Goal: Obtain resource: Download file/media

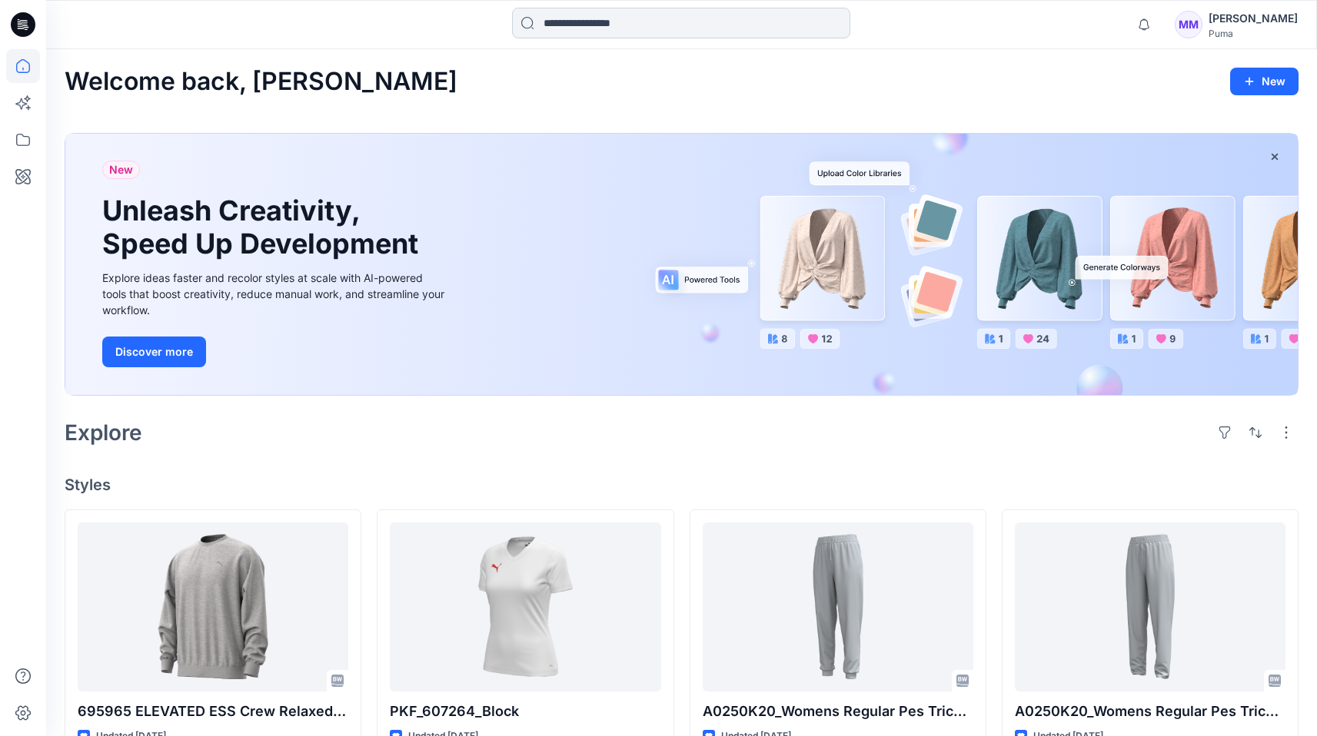
click at [725, 19] on input at bounding box center [681, 23] width 338 height 31
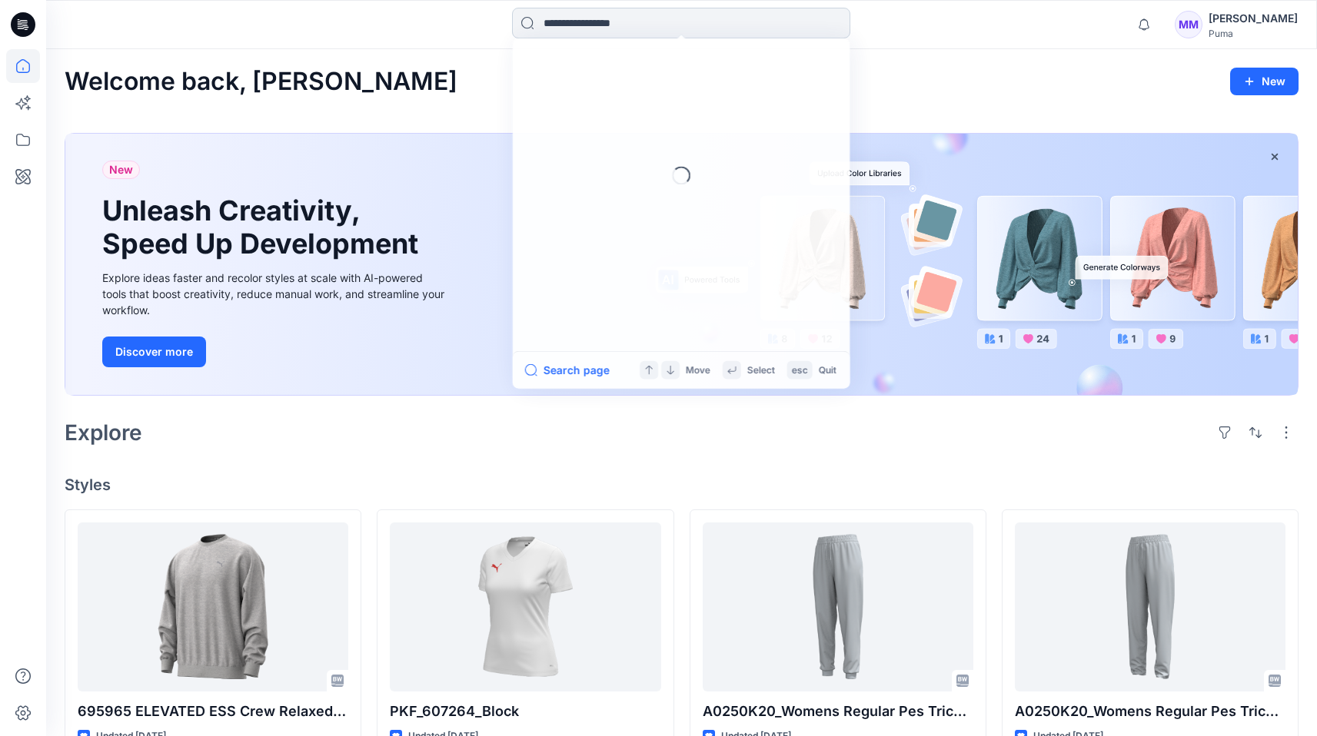
paste input "*******"
type input "*******"
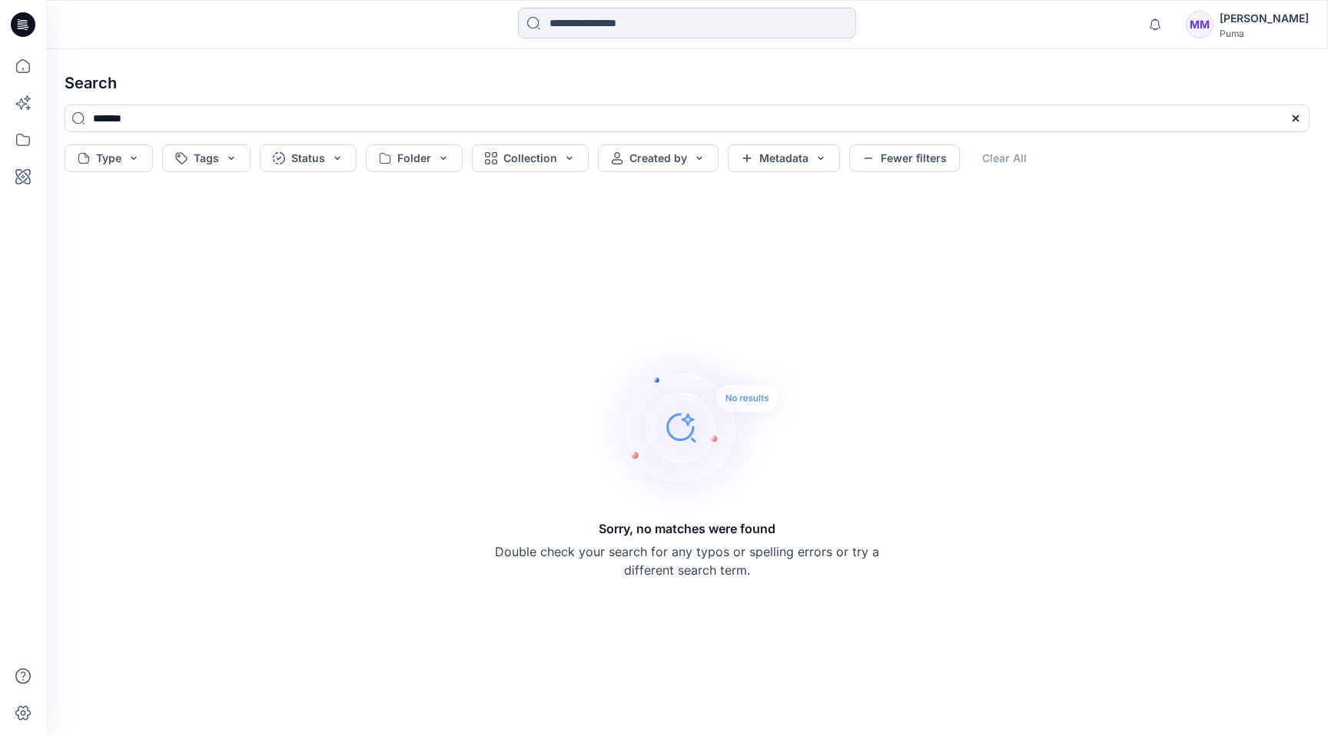
click at [597, 14] on input at bounding box center [687, 23] width 338 height 31
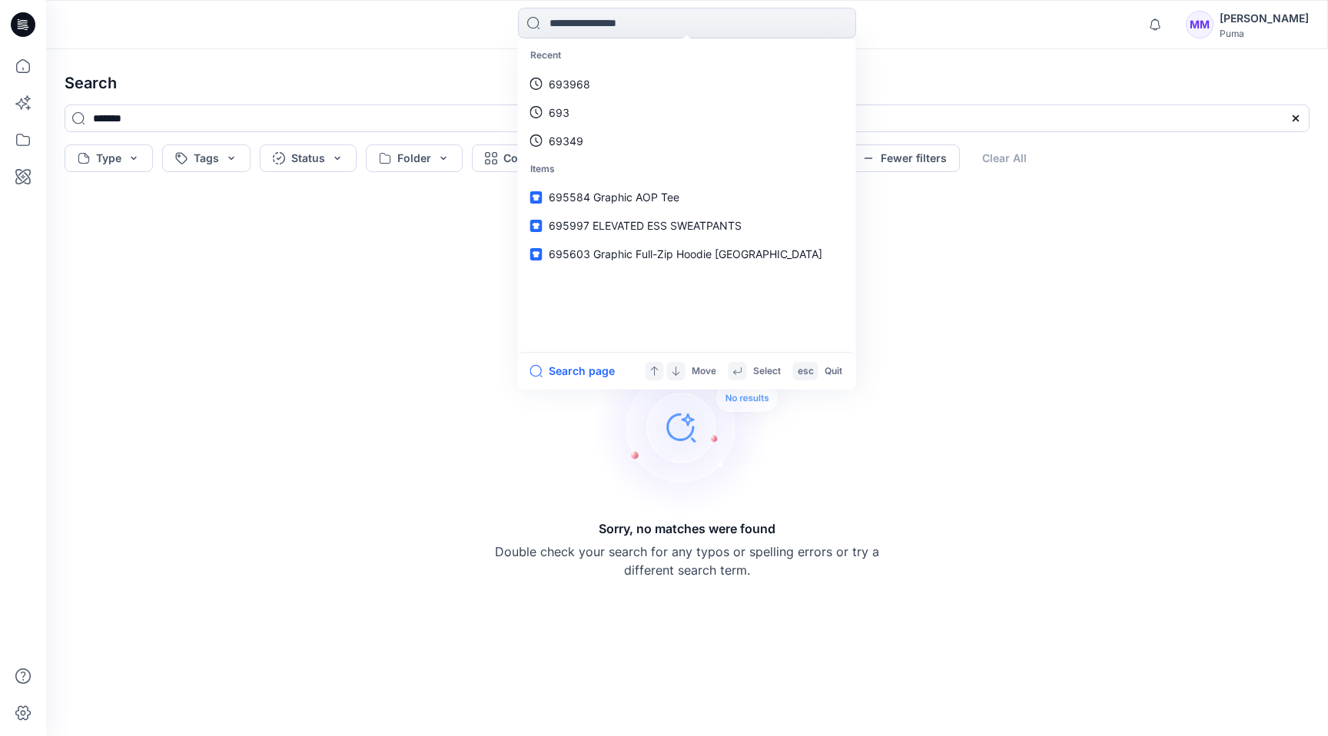
click at [407, 89] on h4 "Search" at bounding box center [687, 83] width 1270 height 43
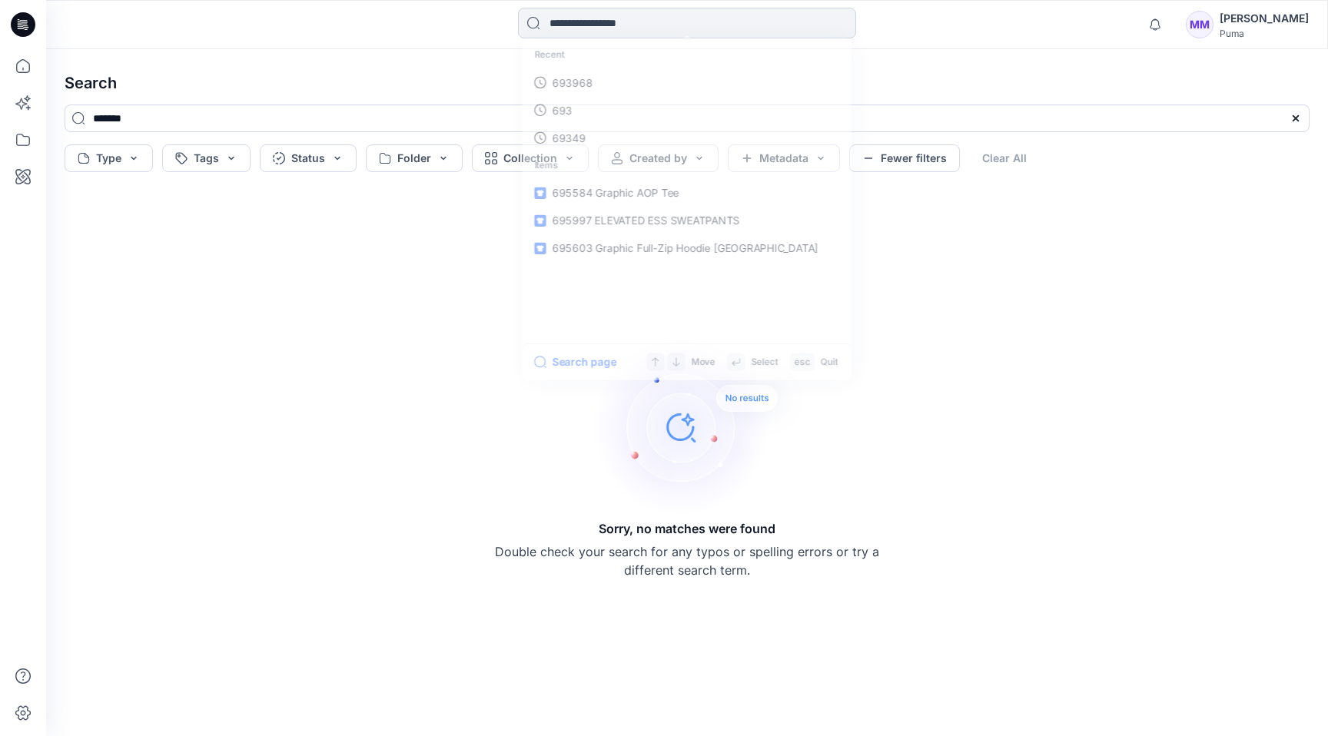
click at [625, 28] on input at bounding box center [687, 23] width 338 height 31
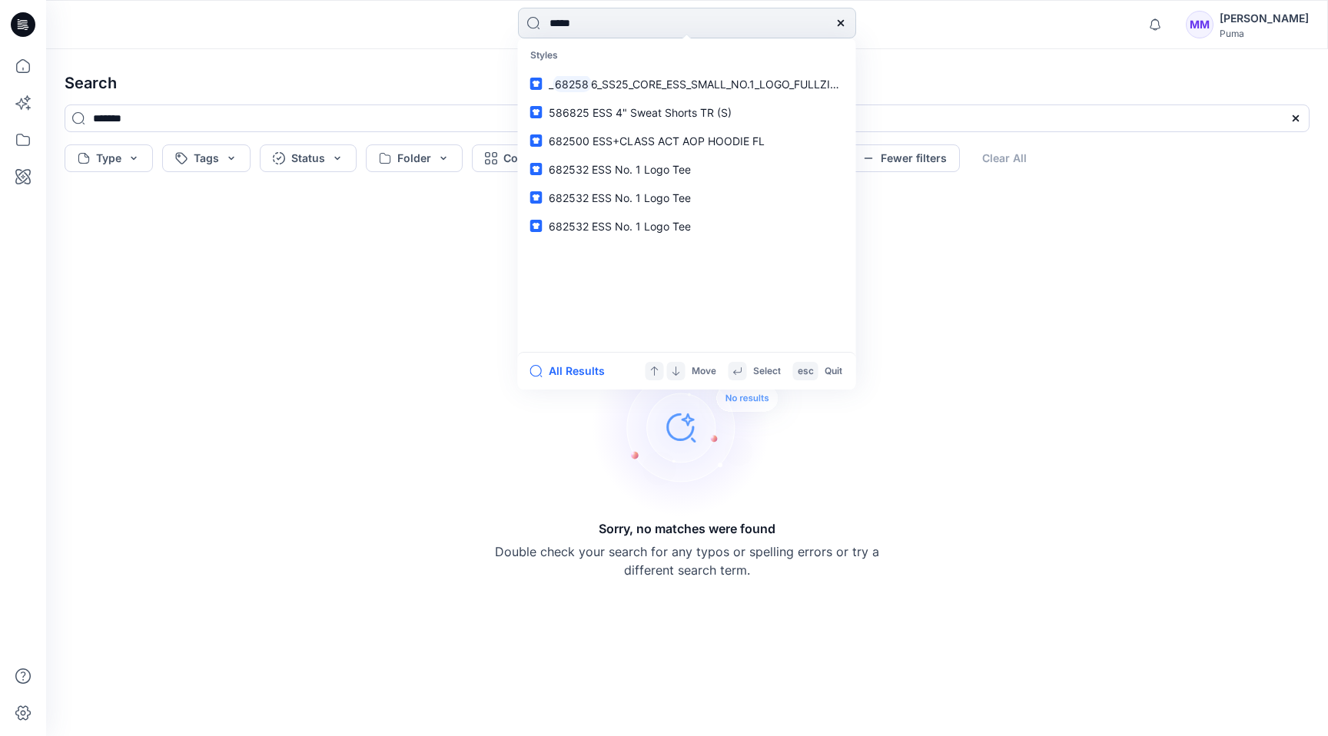
type input "******"
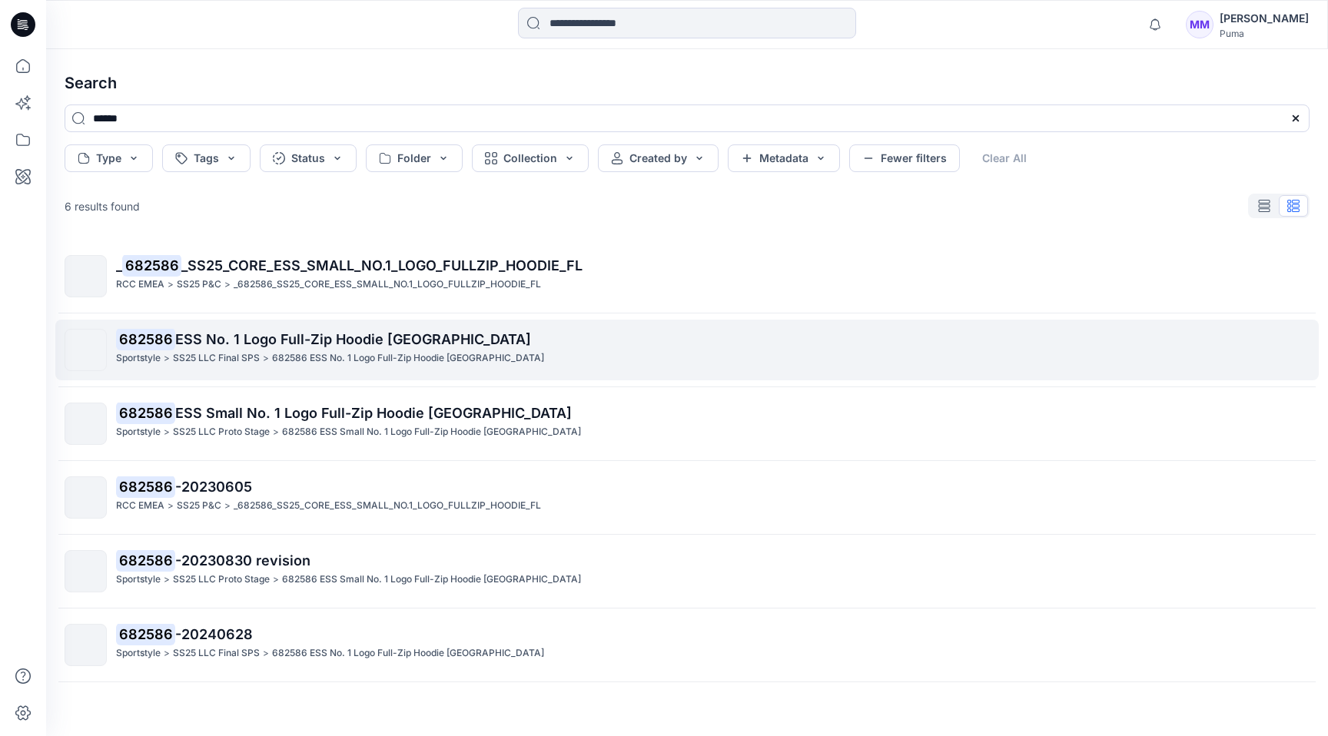
click at [314, 338] on span "ESS No. 1 Logo Full-Zip Hoodie [GEOGRAPHIC_DATA]" at bounding box center [353, 339] width 356 height 16
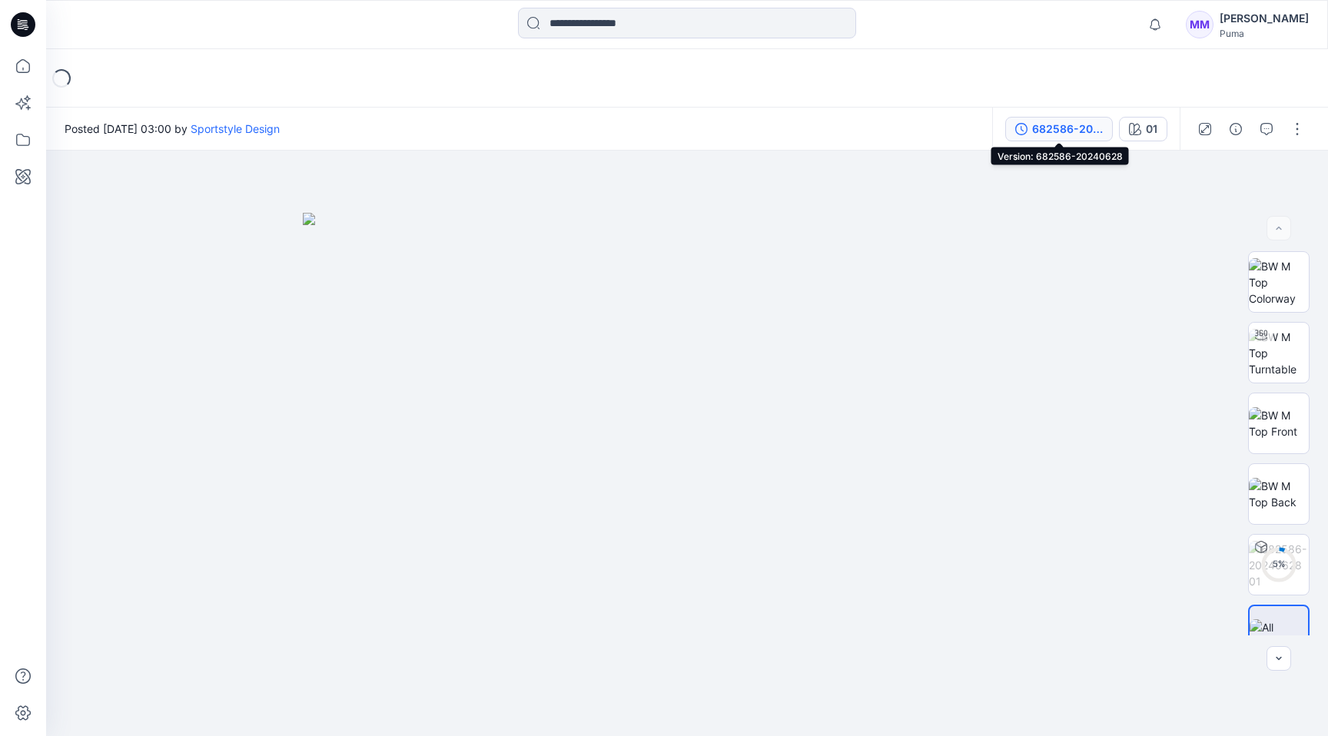
click at [1092, 128] on div "682586-20240628" at bounding box center [1067, 129] width 71 height 17
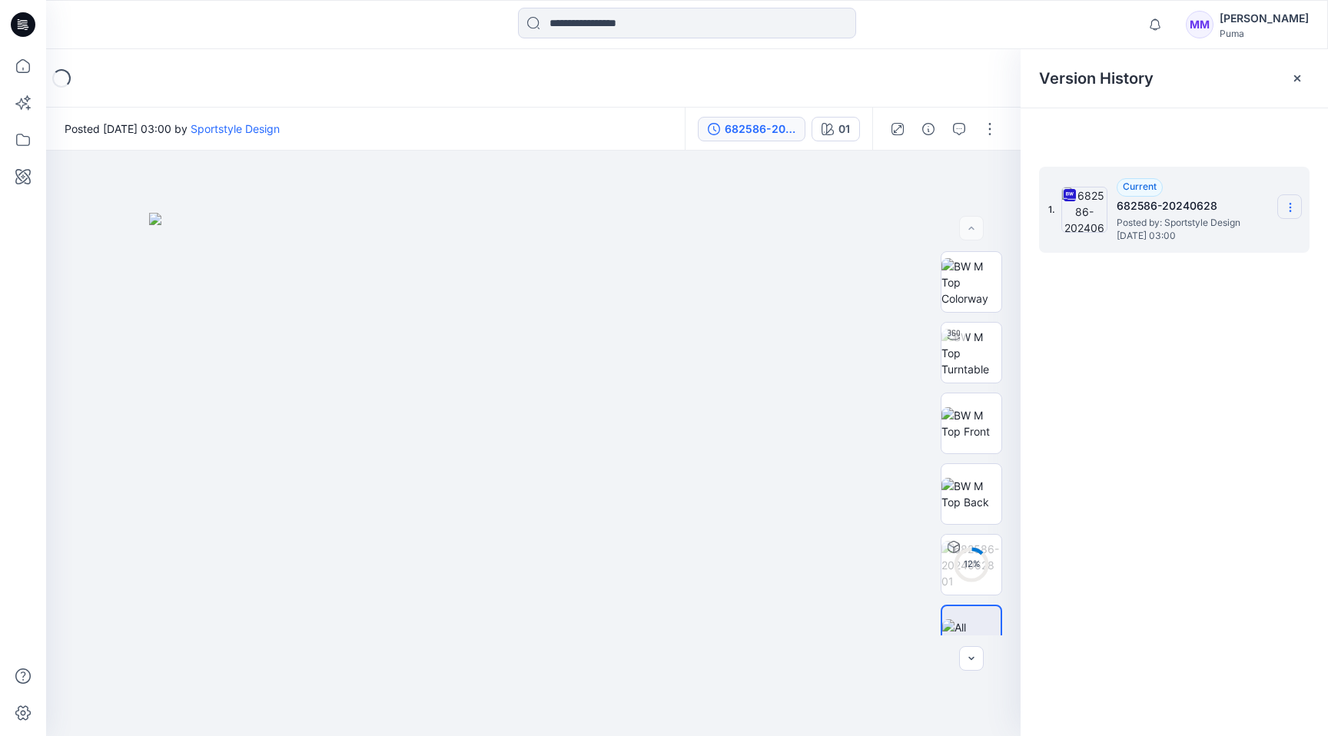
click at [1291, 210] on icon at bounding box center [1291, 207] width 12 height 12
click at [1204, 236] on span "Download Source BW File" at bounding box center [1213, 237] width 128 height 18
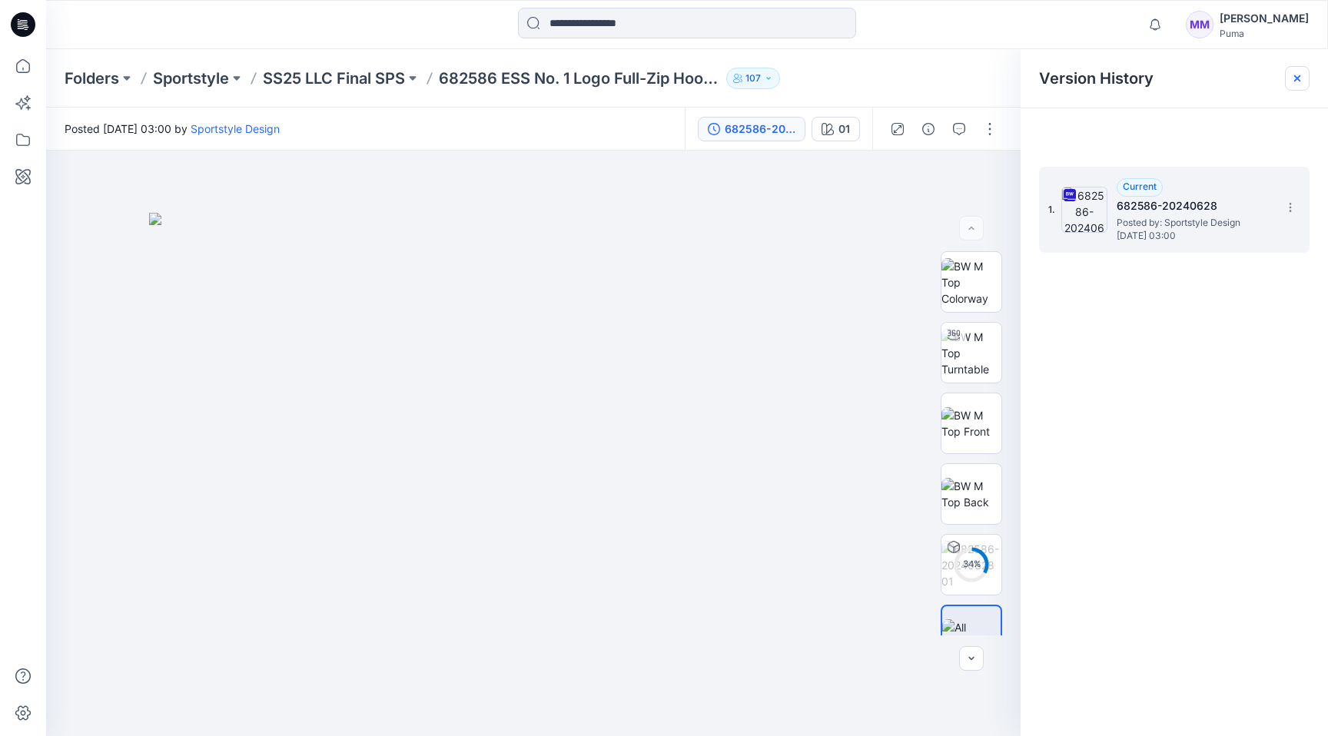
click at [1298, 78] on icon at bounding box center [1298, 78] width 12 height 12
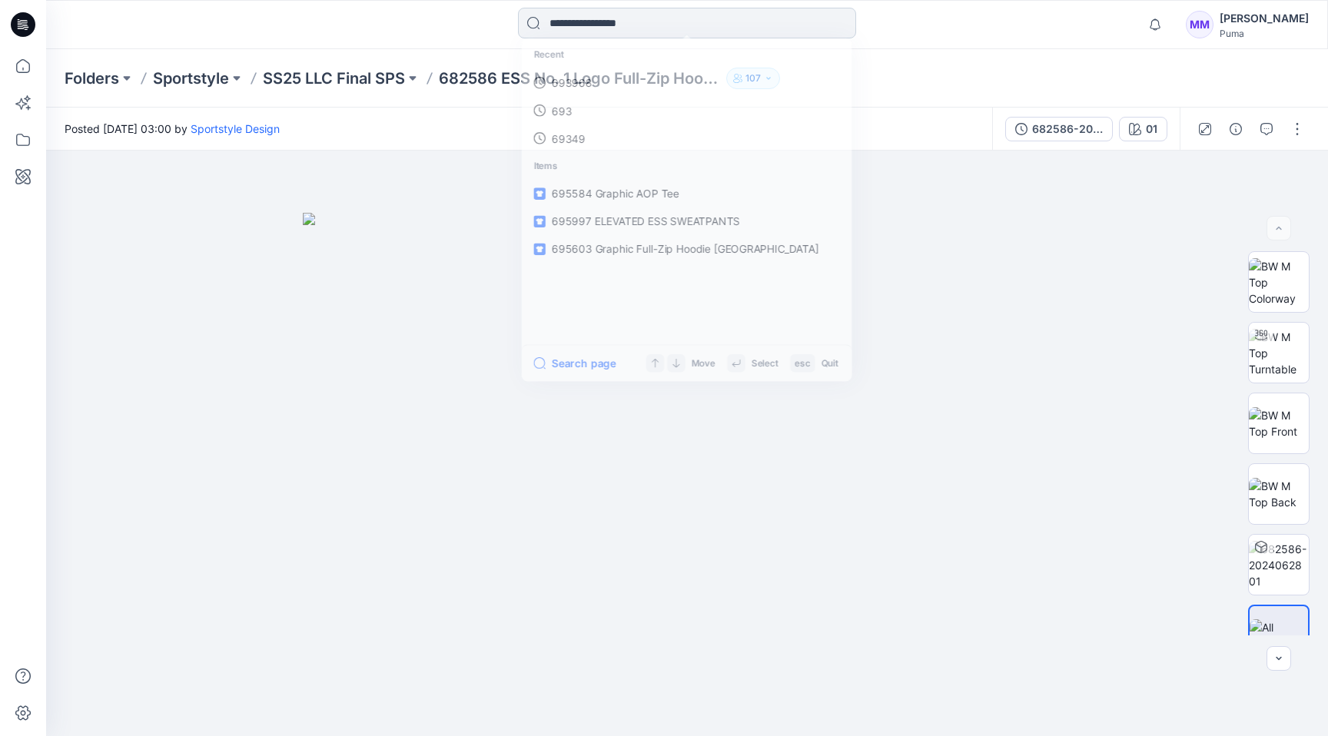
click at [570, 32] on input at bounding box center [687, 23] width 338 height 31
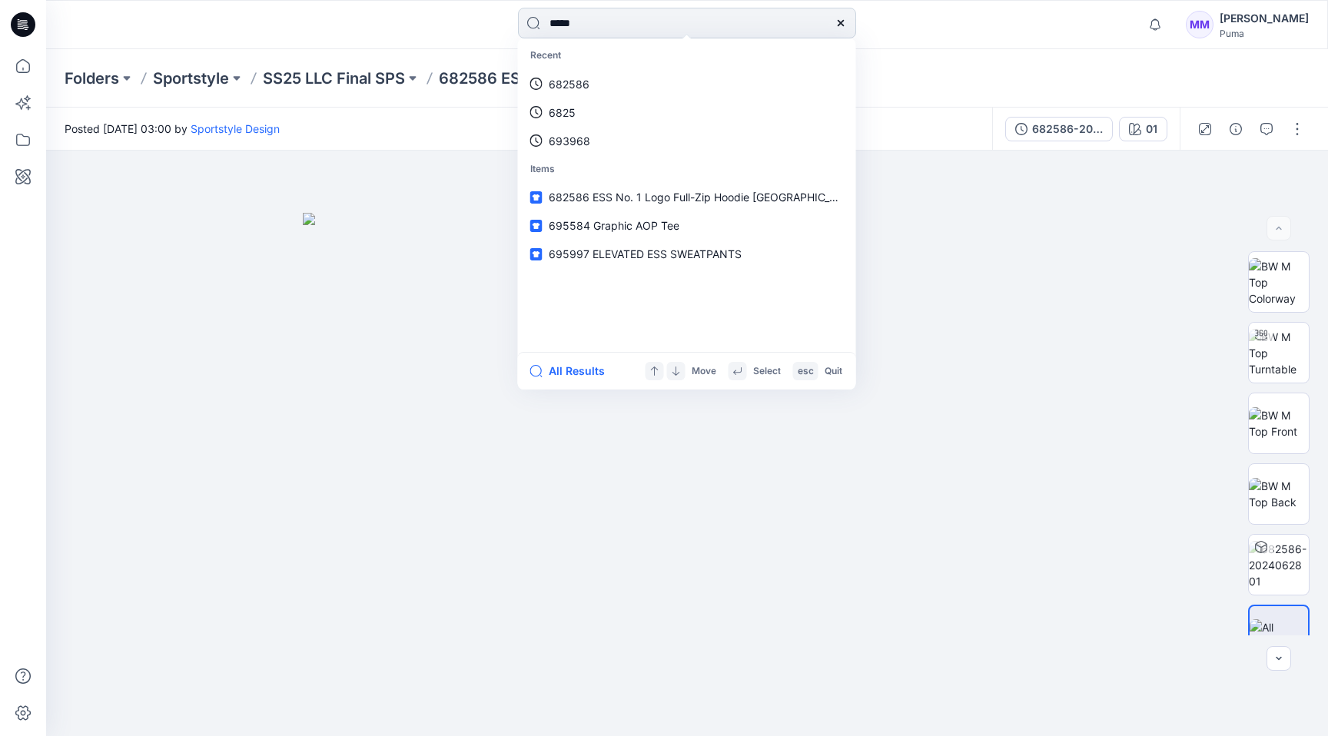
type input "******"
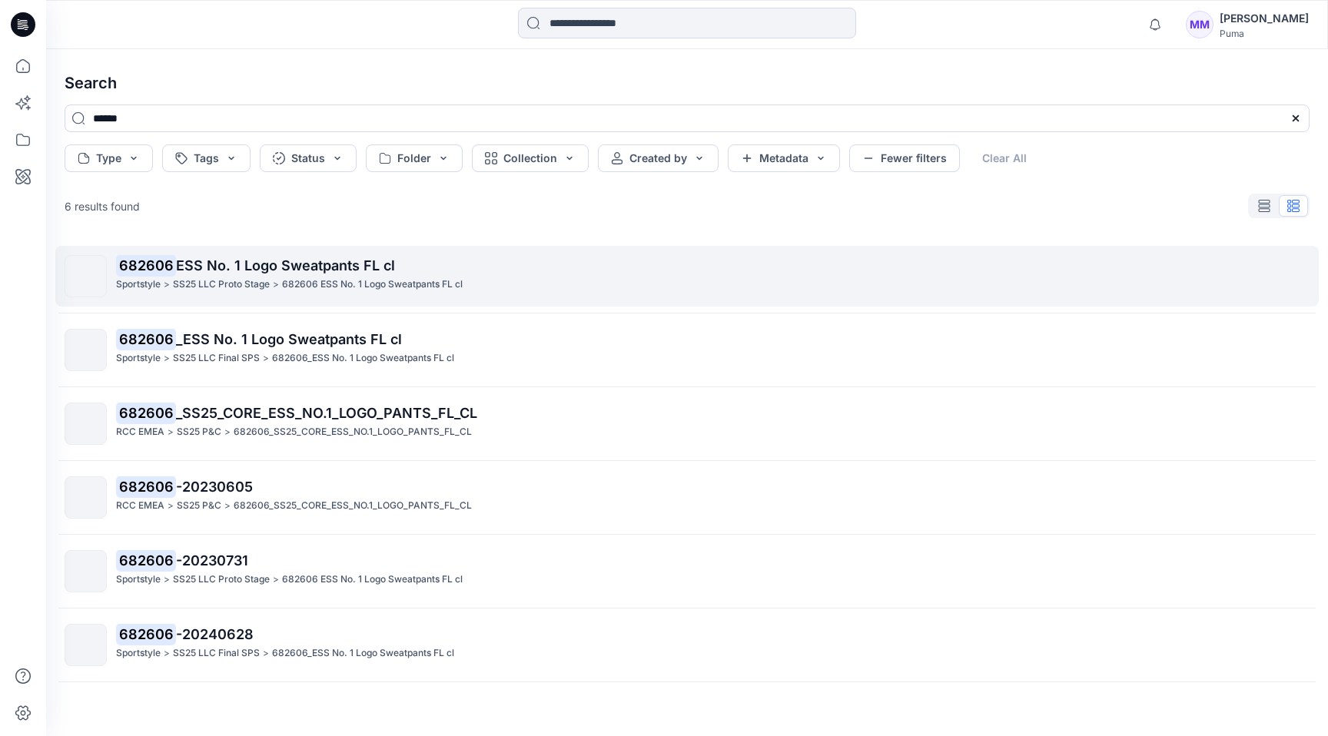
click at [244, 267] on span "ESS No. 1 Logo Sweatpants FL cl" at bounding box center [285, 266] width 219 height 16
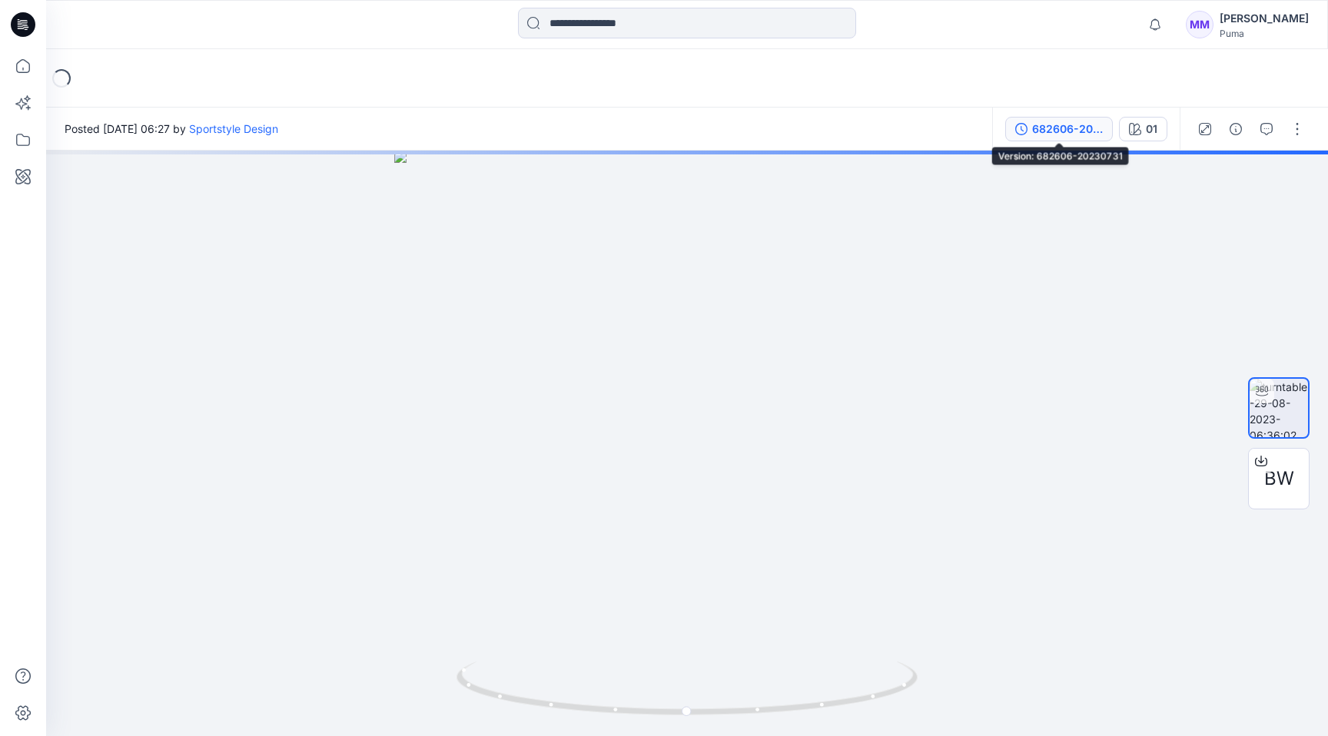
click at [1088, 128] on div "682606-20230731" at bounding box center [1067, 129] width 71 height 17
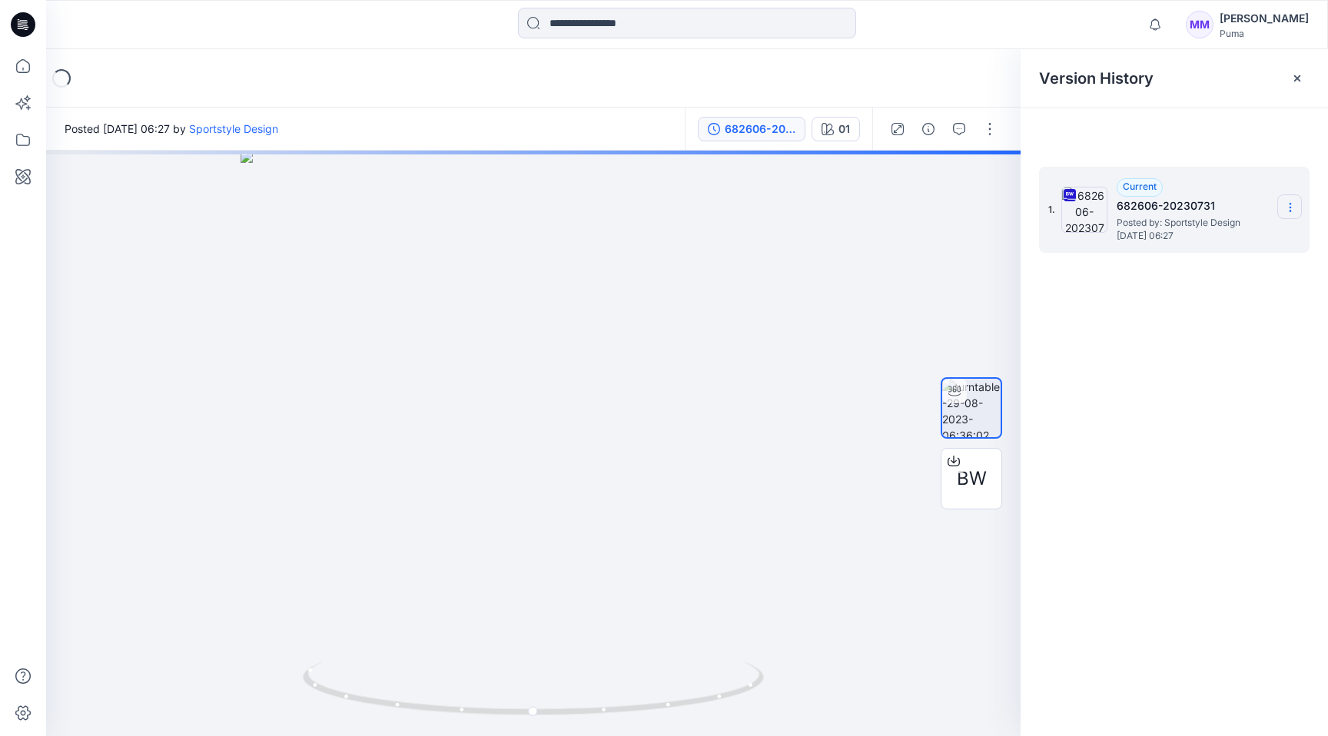
click at [1291, 204] on icon at bounding box center [1290, 204] width 1 height 1
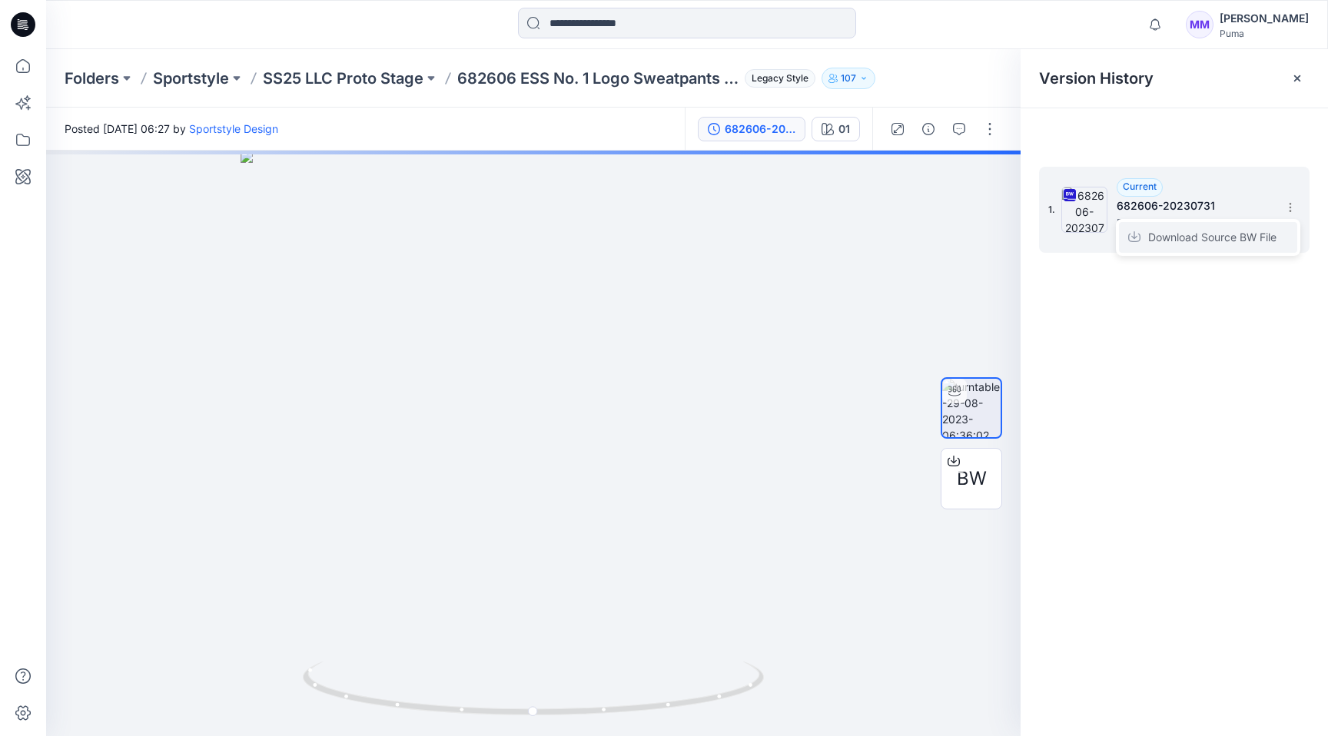
click at [1191, 239] on span "Download Source BW File" at bounding box center [1213, 237] width 128 height 18
click at [1297, 76] on icon at bounding box center [1298, 78] width 12 height 12
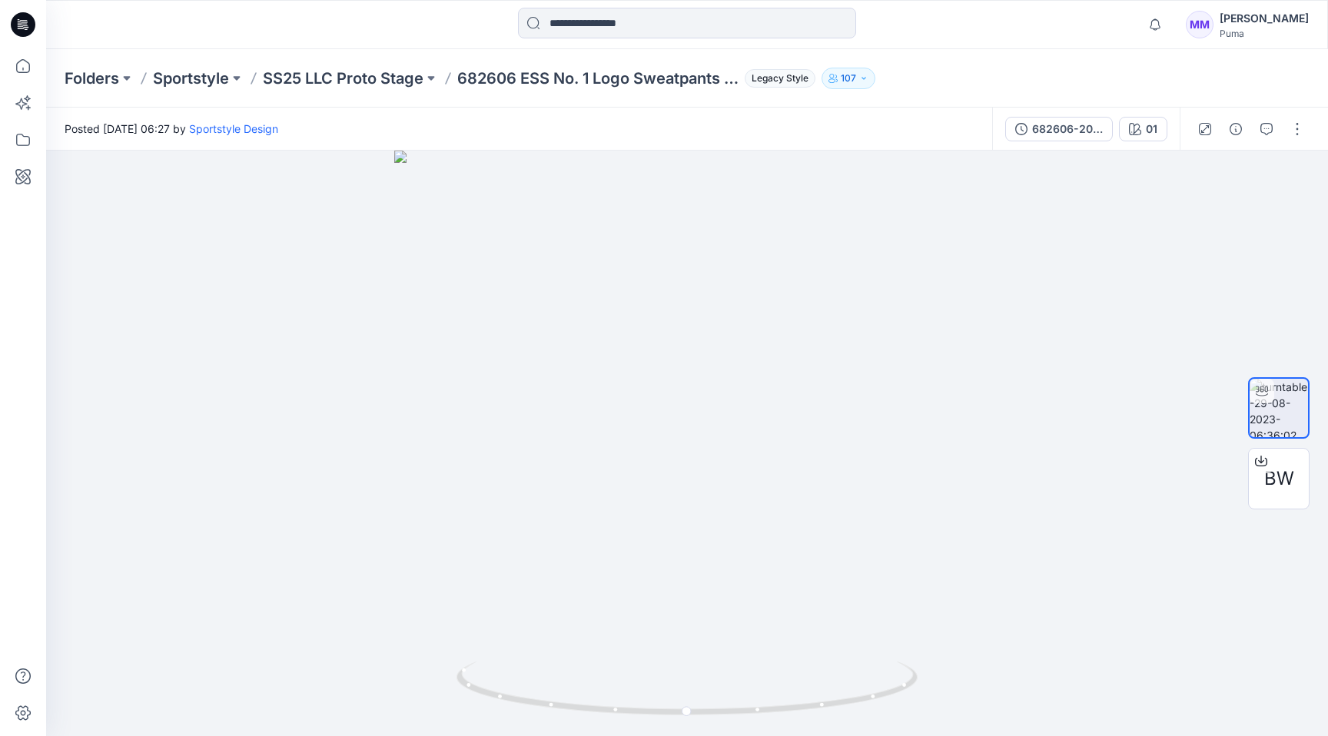
click at [957, 23] on div at bounding box center [687, 25] width 641 height 34
click at [925, 55] on div "Folders Sportstyle SS25 LLC Proto Stage 682606 ESS No. 1 Logo Sweatpants FL cl …" at bounding box center [687, 78] width 1282 height 58
